Goal: Check status: Check status

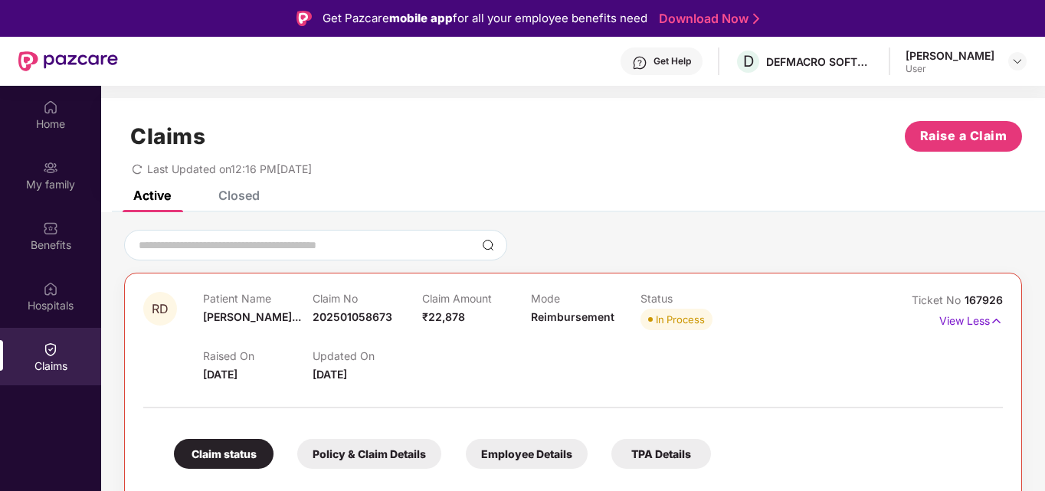
scroll to position [25, 0]
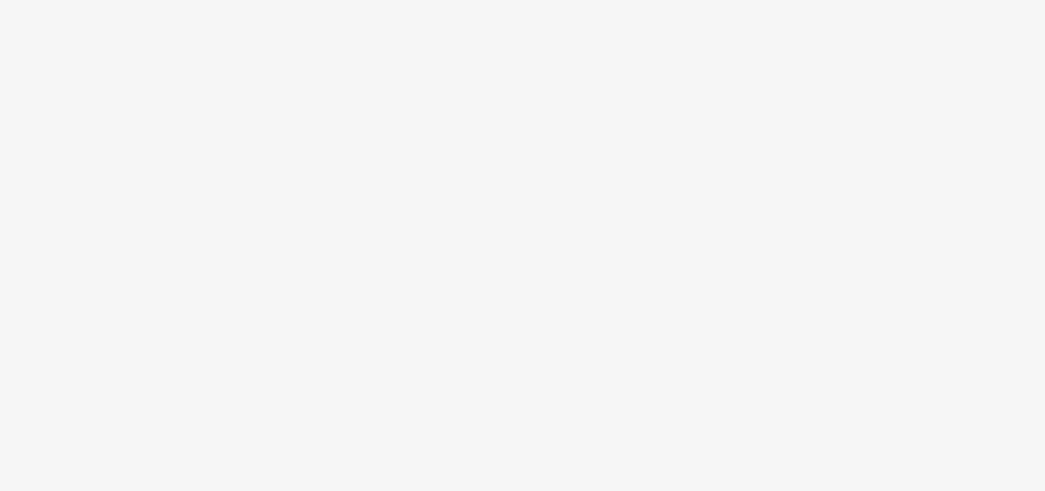
scroll to position [25, 0]
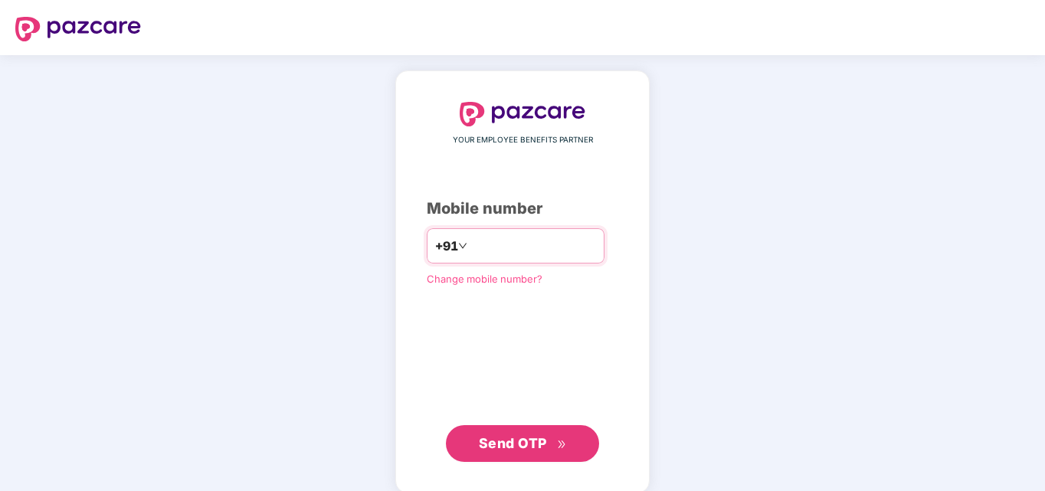
click at [505, 247] on input "number" at bounding box center [533, 246] width 126 height 25
type input "**********"
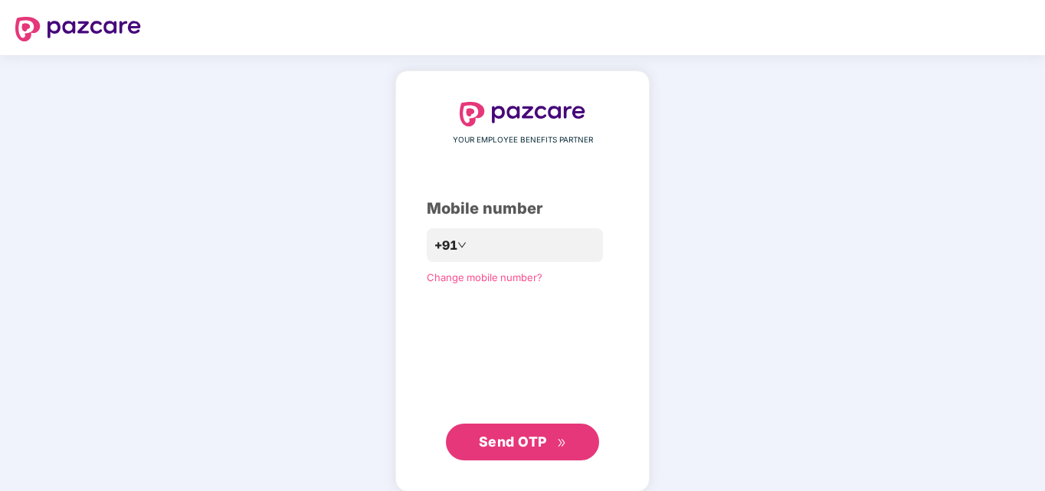
click at [535, 437] on span "Send OTP" at bounding box center [513, 441] width 68 height 16
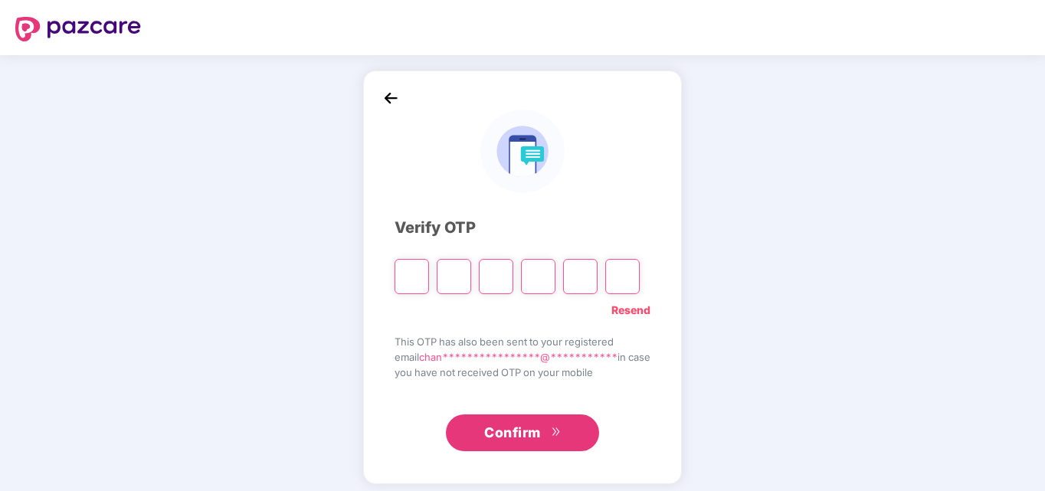
type input "*"
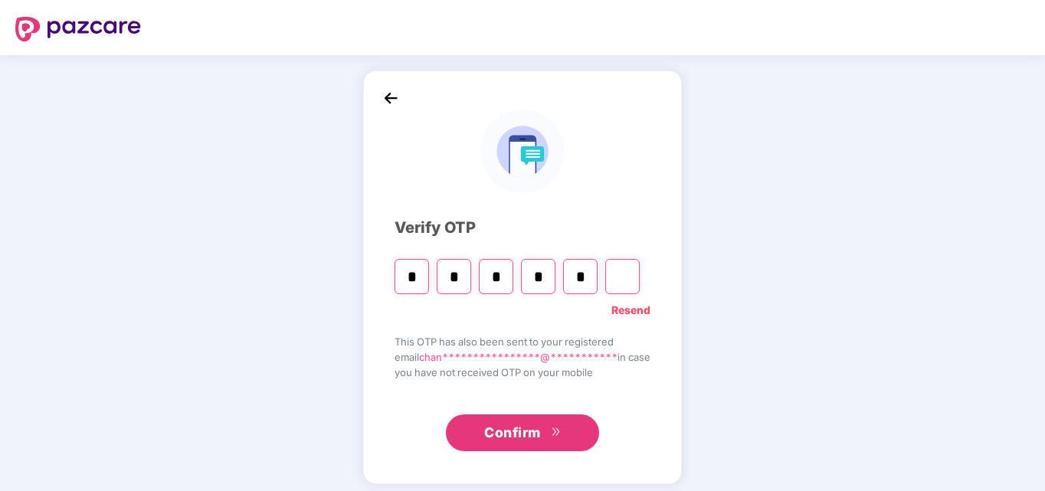
type input "*"
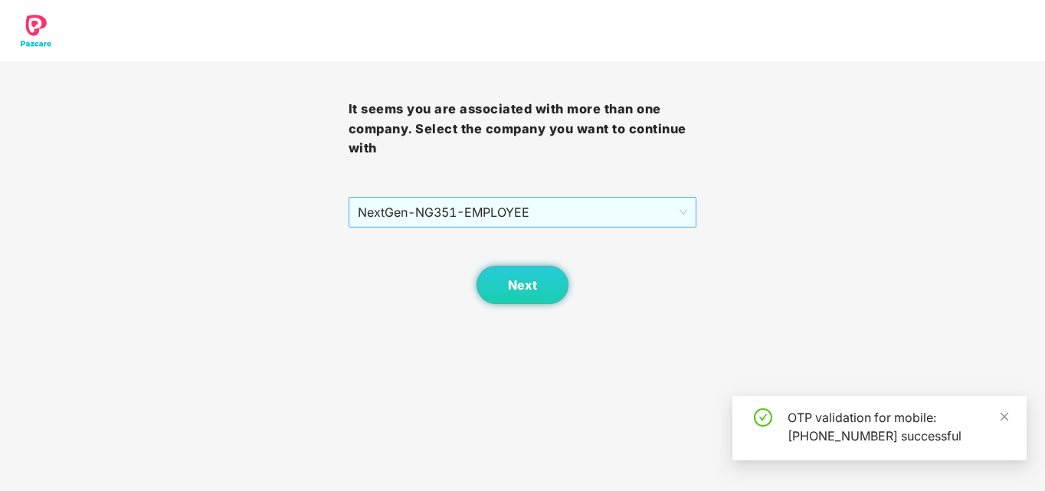
click at [652, 217] on span "NextGen - NG351 - EMPLOYEE" at bounding box center [523, 212] width 330 height 29
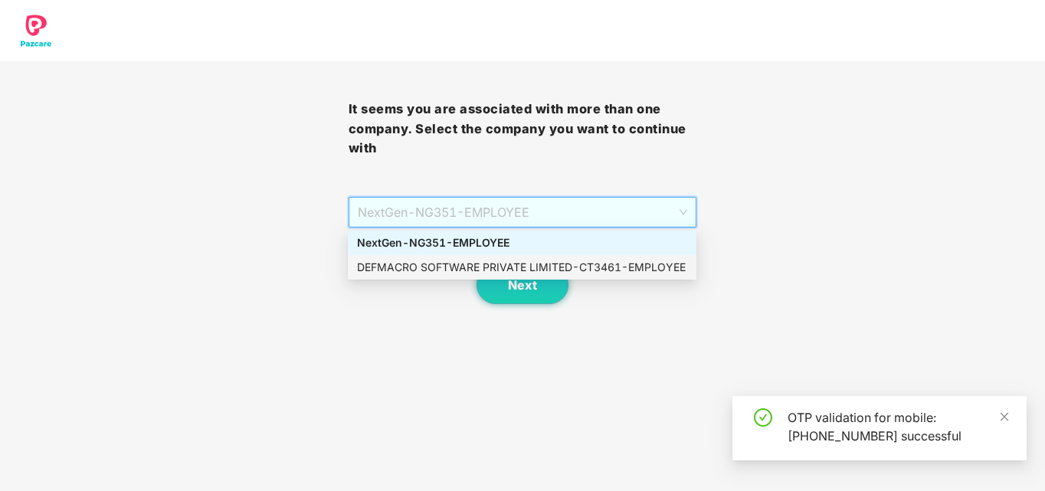
click at [504, 261] on div "DEFMACRO SOFTWARE PRIVATE LIMITED - CT3461 - EMPLOYEE" at bounding box center [522, 267] width 330 height 17
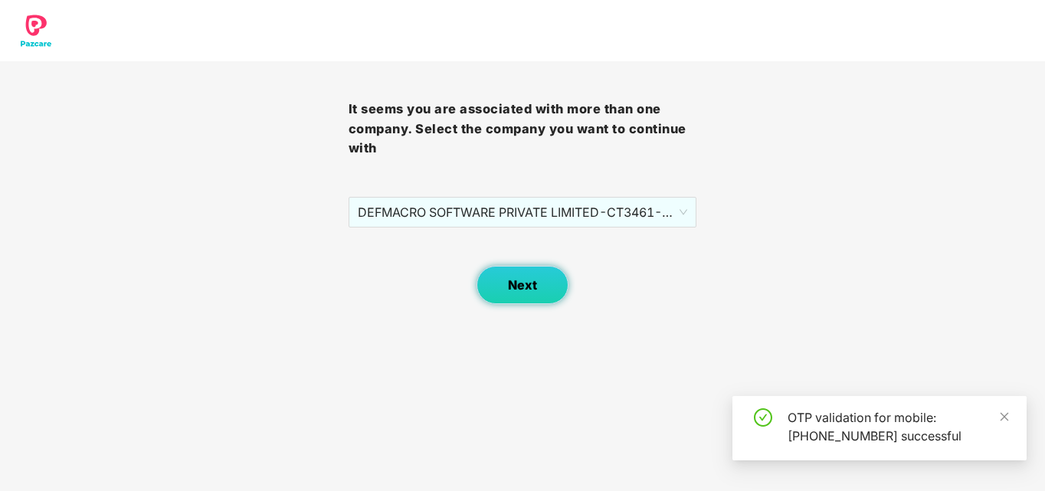
click at [526, 292] on span "Next" at bounding box center [522, 285] width 29 height 15
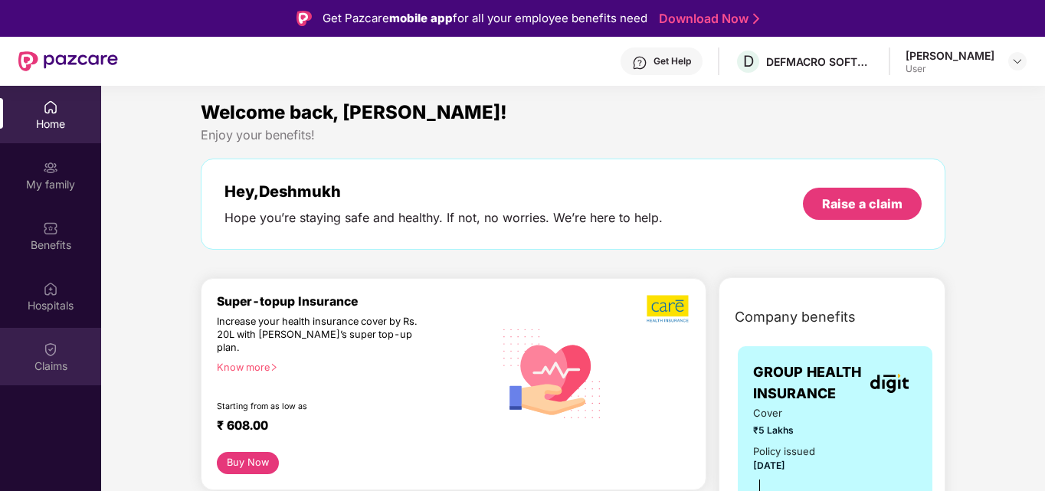
click at [58, 363] on div "Claims" at bounding box center [50, 365] width 101 height 15
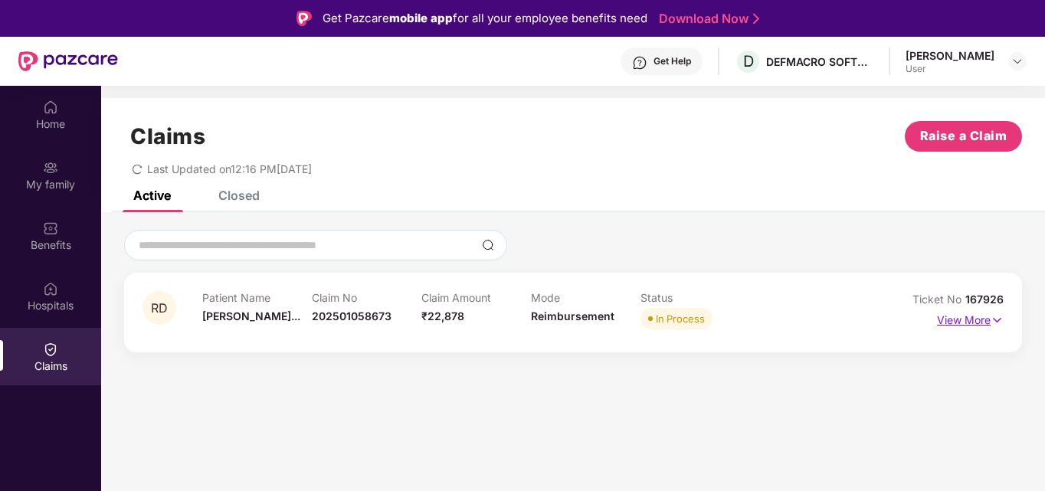
click at [995, 323] on img at bounding box center [996, 320] width 13 height 17
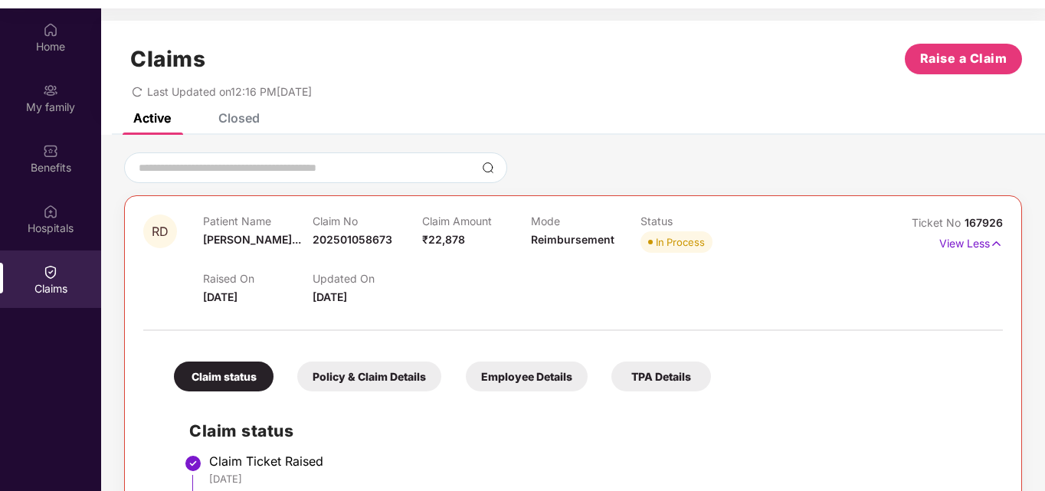
scroll to position [86, 0]
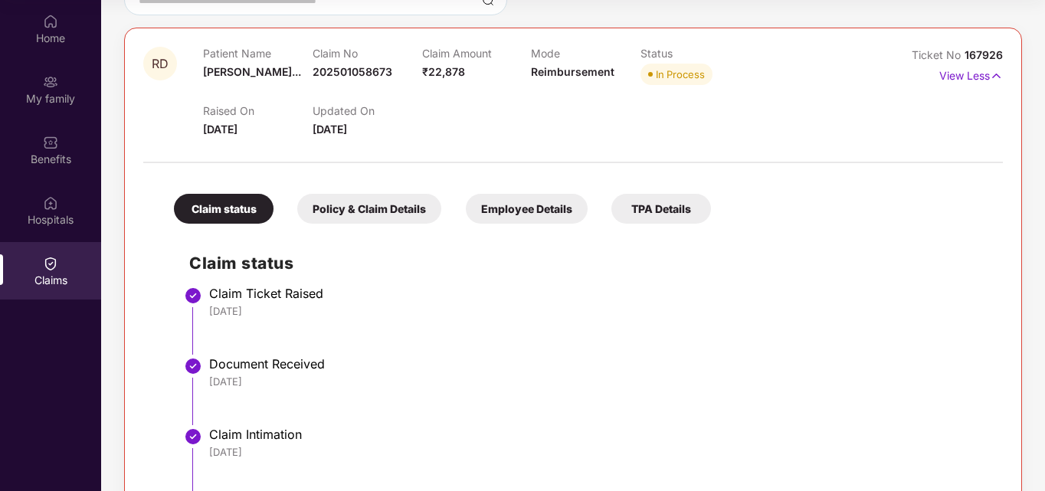
scroll to position [142, 0]
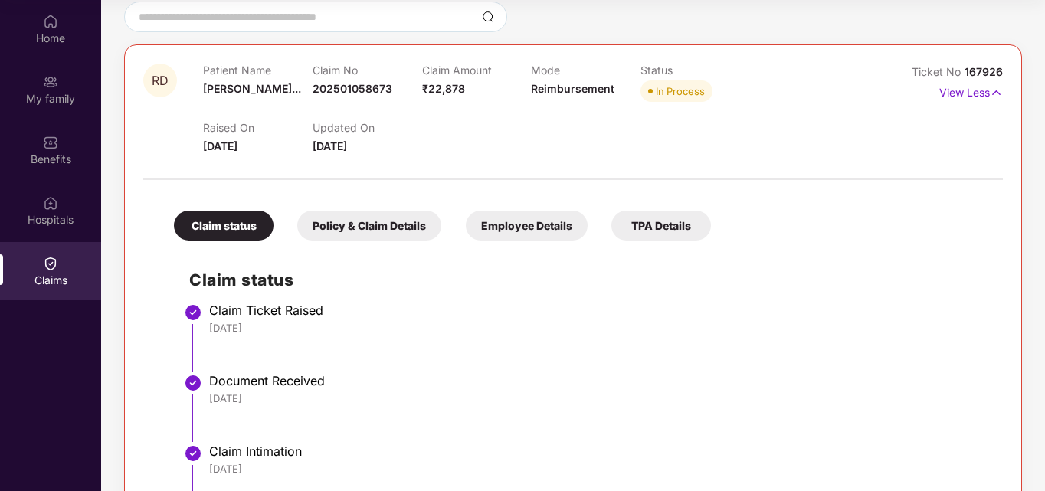
click at [368, 226] on div "Policy & Claim Details" at bounding box center [369, 226] width 144 height 30
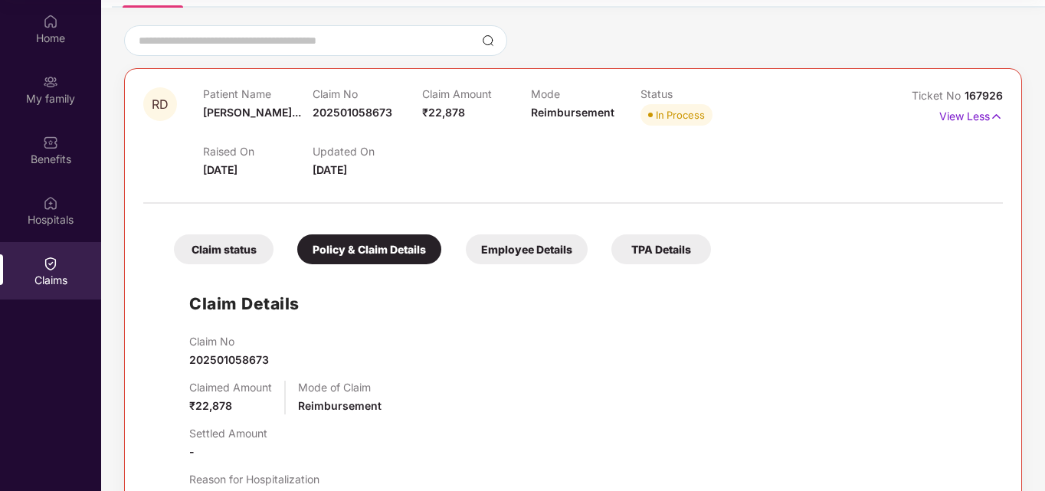
scroll to position [100, 0]
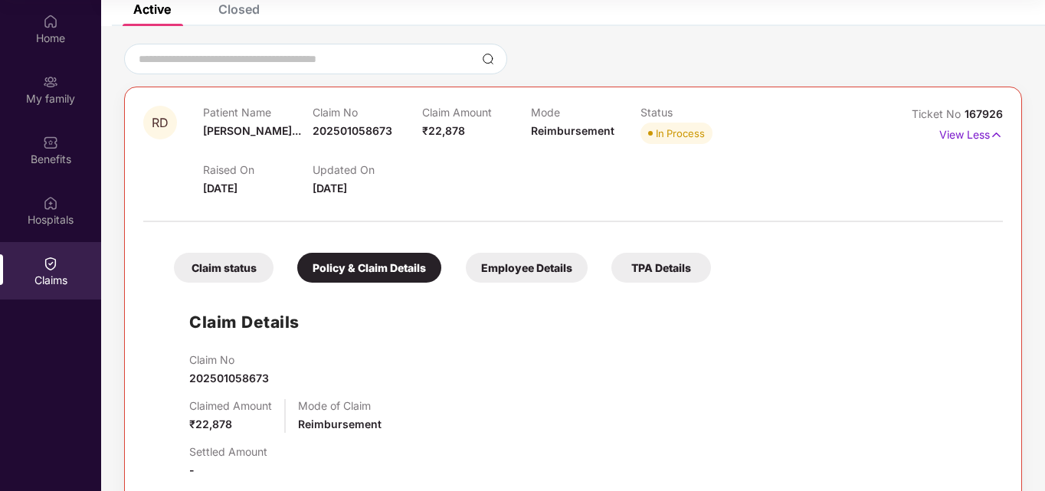
click at [548, 266] on div "Employee Details" at bounding box center [527, 268] width 122 height 30
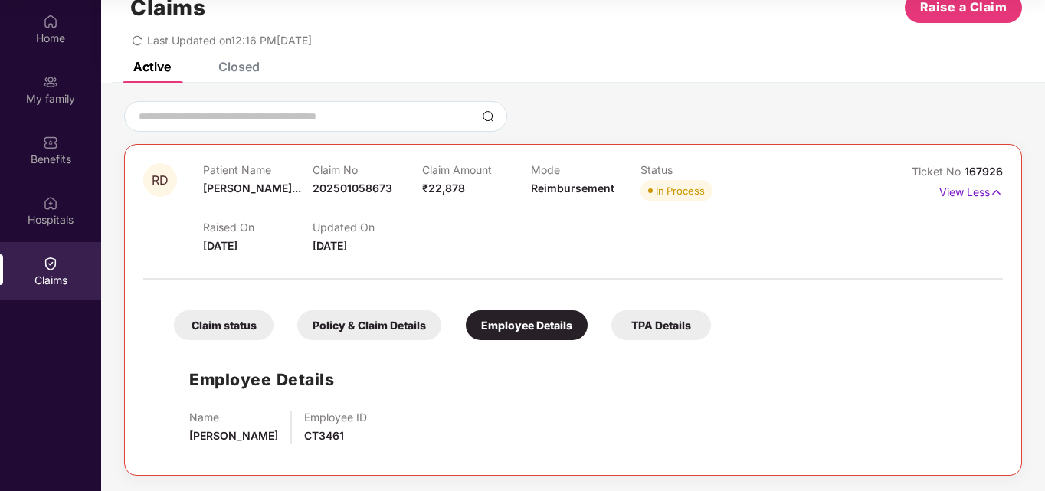
scroll to position [43, 0]
click at [232, 69] on div "Closed" at bounding box center [238, 66] width 41 height 15
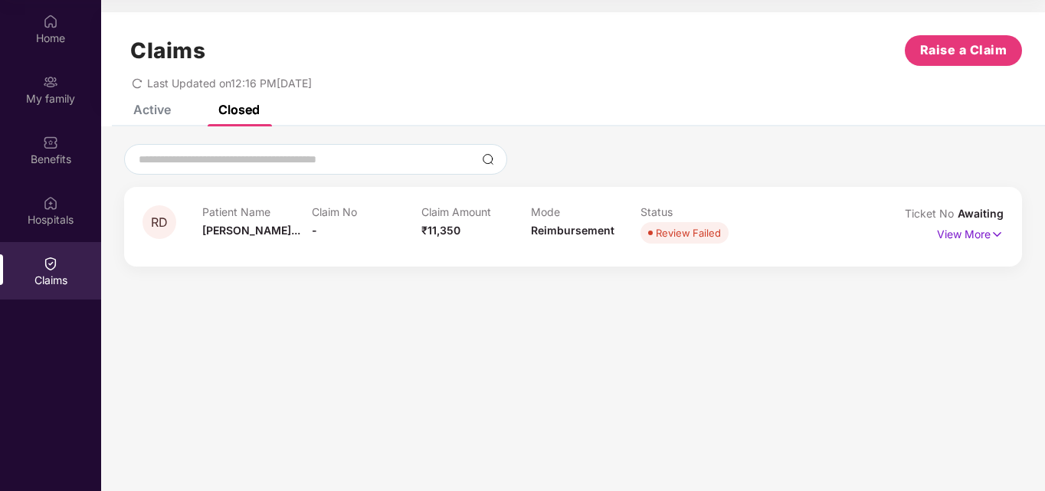
scroll to position [0, 0]
click at [153, 113] on div "Active" at bounding box center [152, 109] width 38 height 15
